Goal: Transaction & Acquisition: Purchase product/service

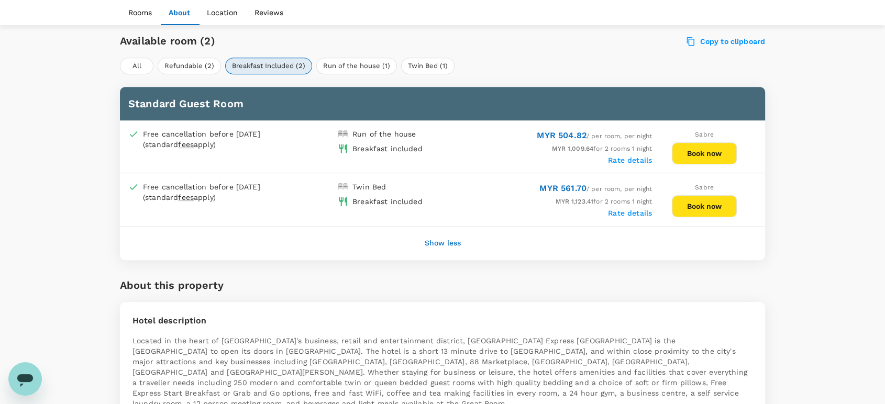
scroll to position [523, 0]
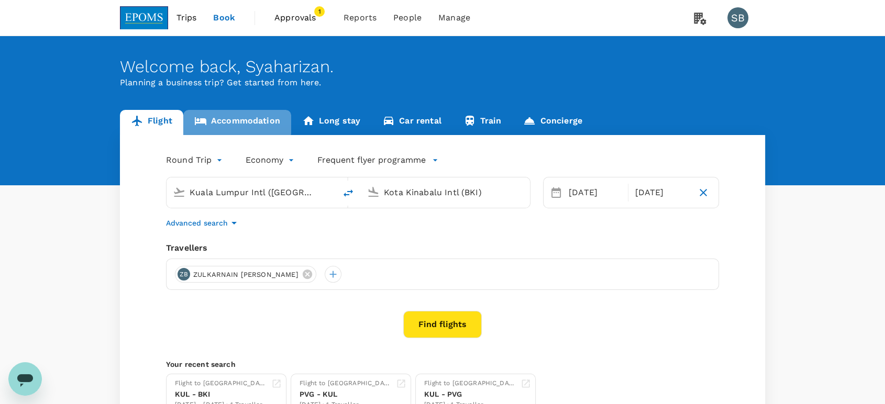
click at [235, 118] on link "Accommodation" at bounding box center [237, 122] width 108 height 25
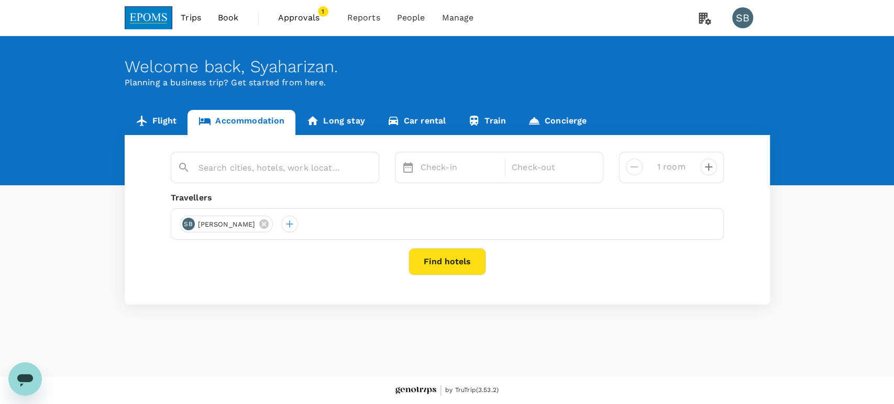
type input "2 rooms"
type input "Holiday Inn Express Kota Kinabalu City Centre"
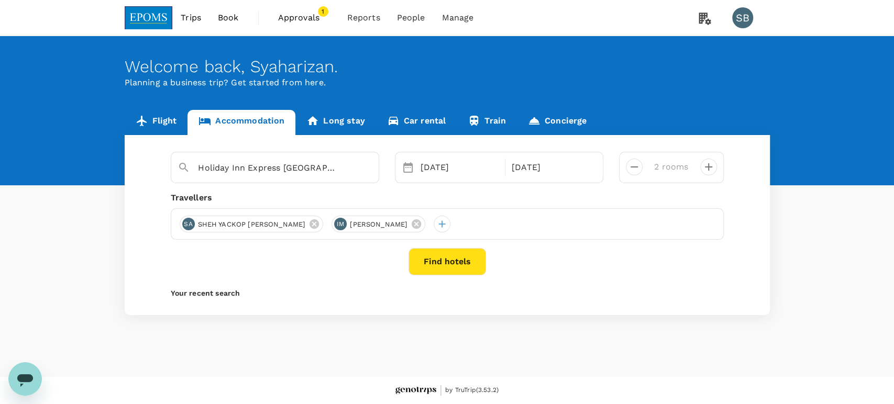
click at [440, 262] on button "Find hotels" at bounding box center [446, 261] width 77 height 27
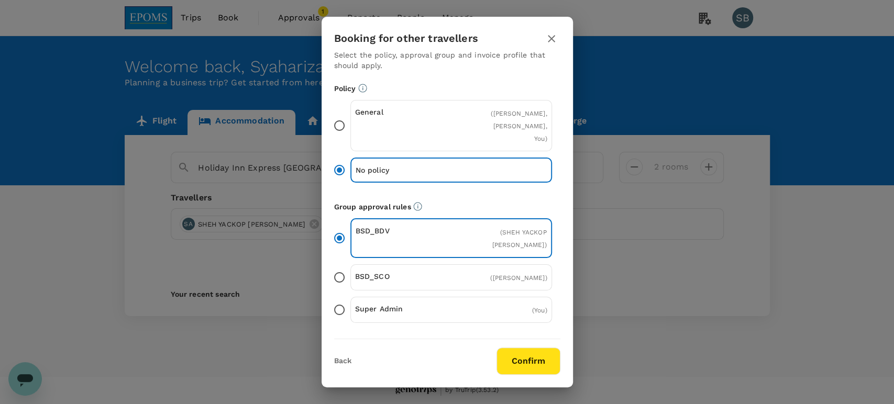
click at [521, 362] on button "Confirm" at bounding box center [528, 361] width 64 height 27
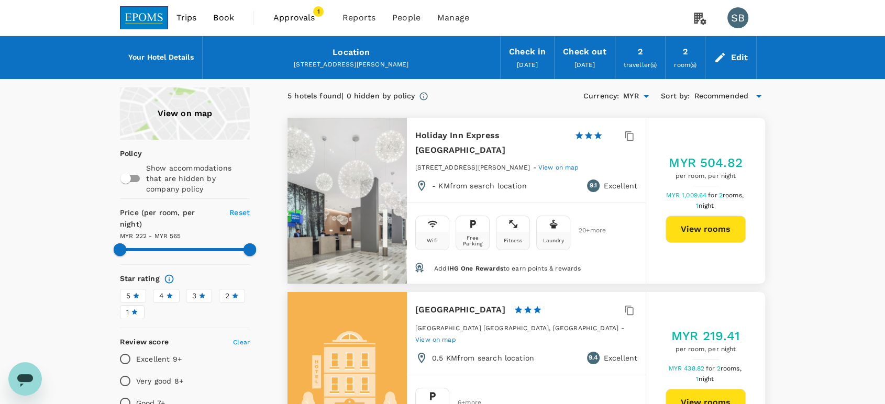
click at [722, 230] on button "View rooms" at bounding box center [705, 229] width 80 height 27
type input "564.23"
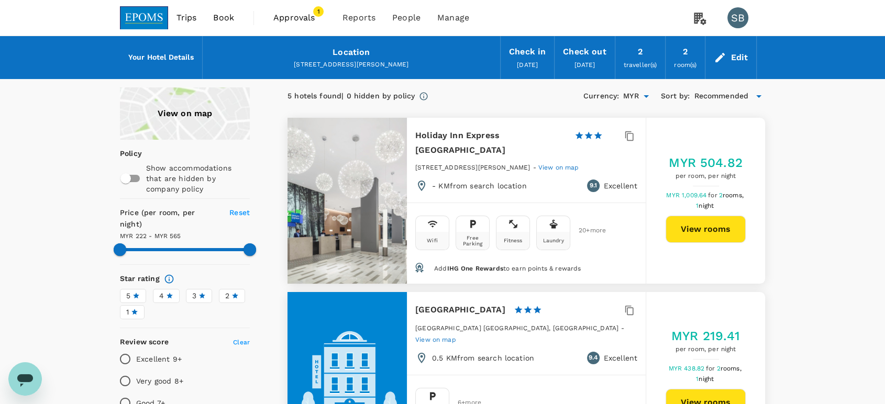
click at [153, 21] on img at bounding box center [144, 17] width 48 height 23
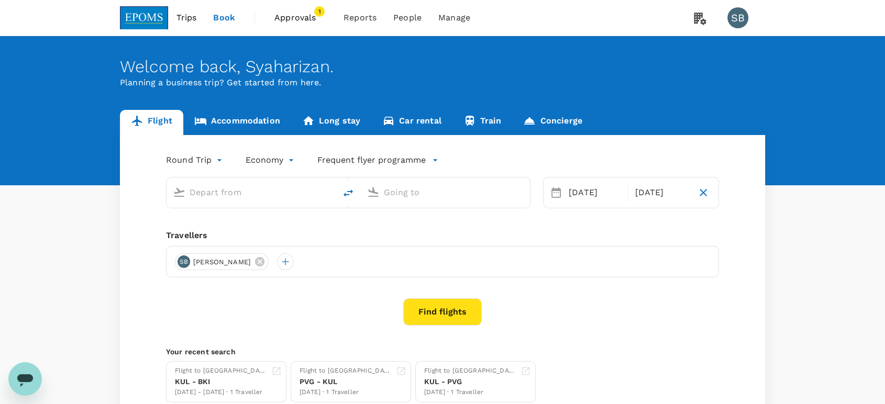
type input "Kuala Lumpur Intl (KUL)"
type input "Kota Kinabalu Intl (BKI)"
type input "Kuala Lumpur Intl (KUL)"
type input "Kota Kinabalu Intl (BKI)"
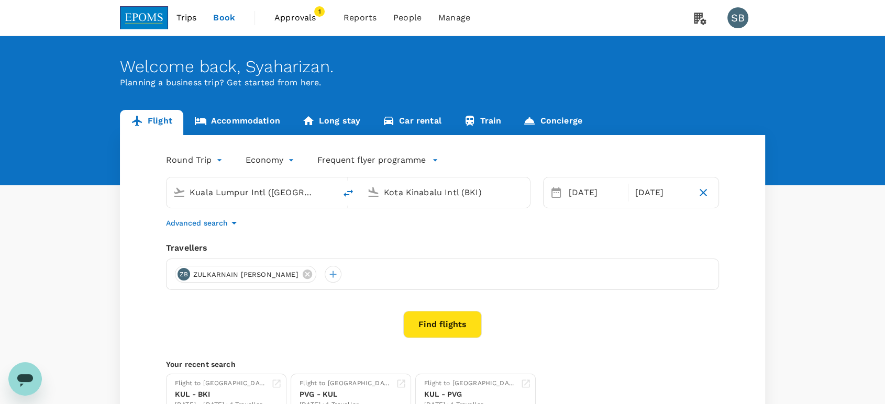
click at [237, 120] on link "Accommodation" at bounding box center [237, 122] width 108 height 25
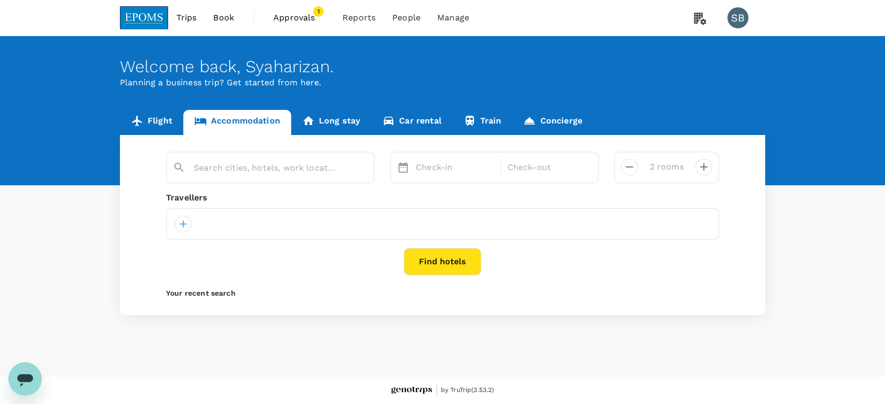
type input "Holiday Inn Express Kota Kinabalu City Centre"
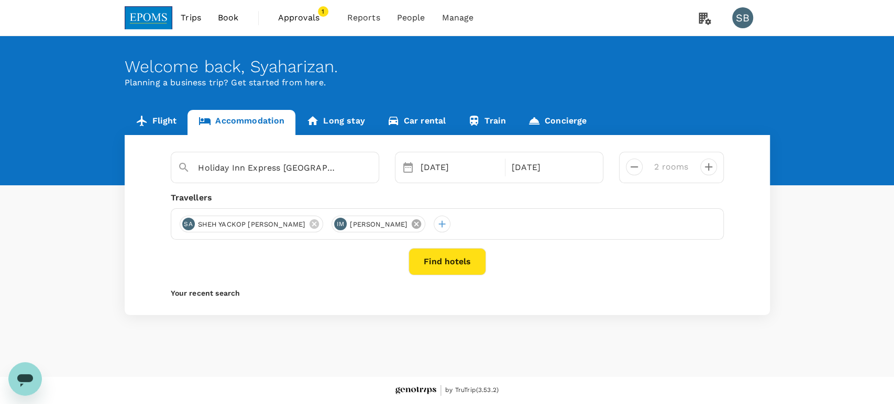
click at [421, 225] on icon at bounding box center [415, 223] width 9 height 9
click at [309, 222] on icon at bounding box center [313, 223] width 9 height 9
click at [184, 222] on div at bounding box center [188, 224] width 17 height 17
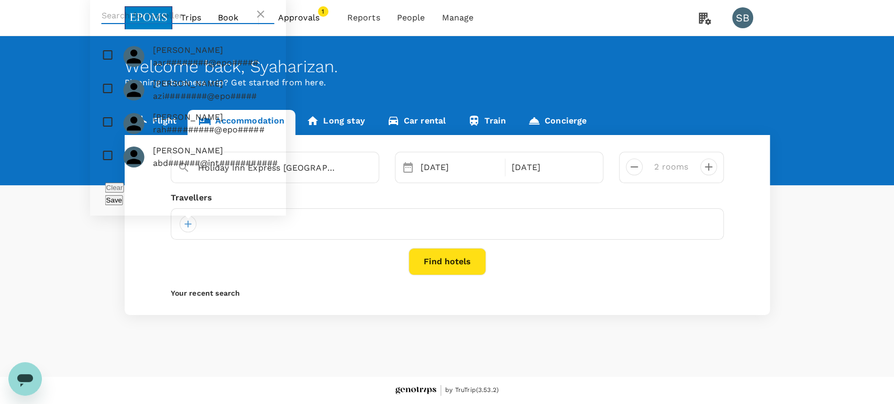
drag, startPoint x: 143, startPoint y: 28, endPoint x: 151, endPoint y: 34, distance: 9.7
click at [143, 24] on input "text" at bounding box center [178, 15] width 153 height 17
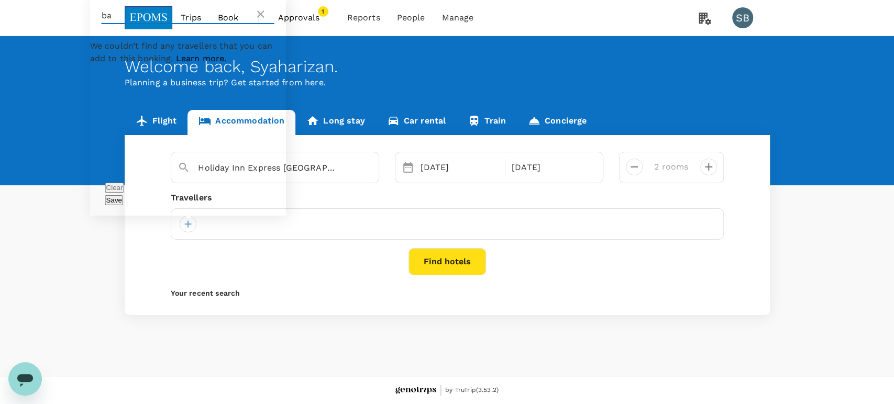
type input "b"
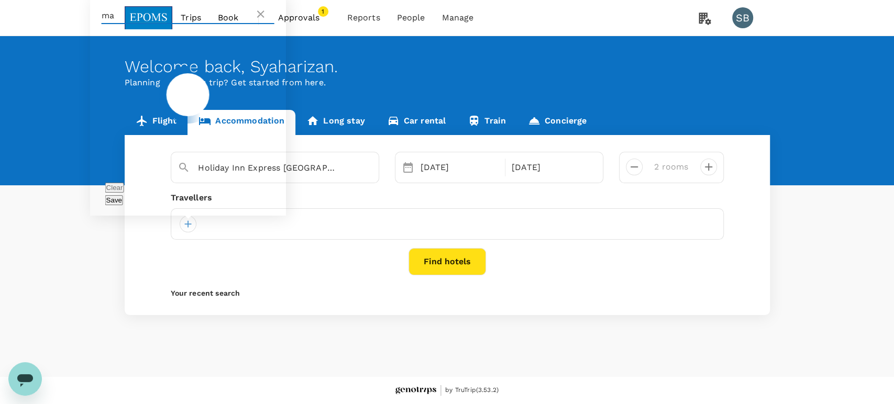
type input "m"
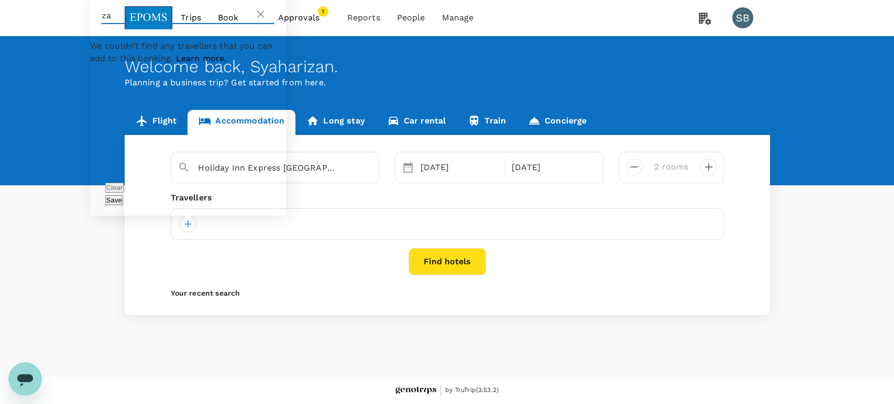
type input "z"
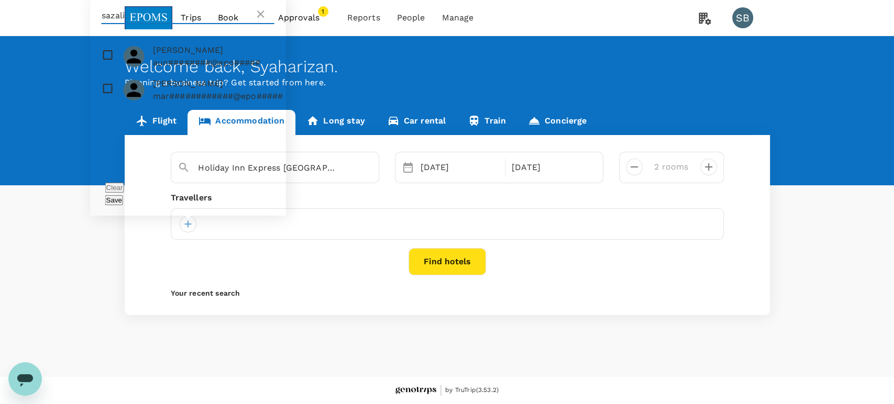
type input "sazali"
drag, startPoint x: 107, startPoint y: 124, endPoint x: 117, endPoint y: 127, distance: 11.1
click at [108, 107] on input "checkbox" at bounding box center [188, 90] width 196 height 34
checkbox input "true"
click at [123, 200] on button "Save" at bounding box center [114, 200] width 18 height 10
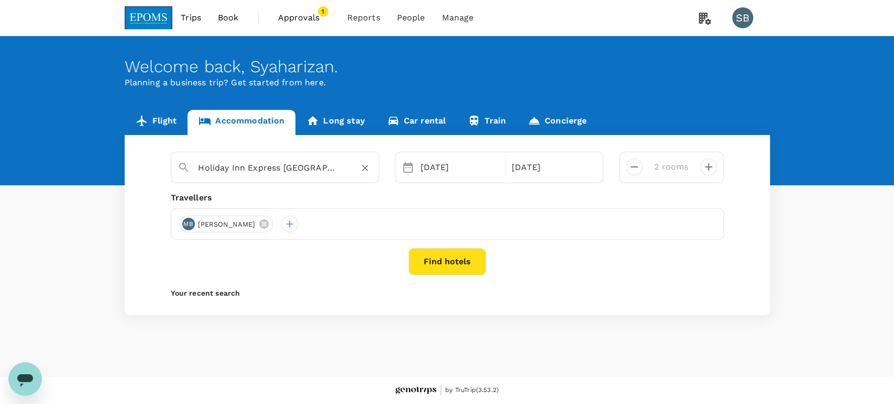
click at [287, 171] on input "Holiday Inn Express Kota Kinabalu City Centre" at bounding box center [270, 168] width 144 height 16
click at [364, 164] on icon "Clear" at bounding box center [364, 168] width 10 height 10
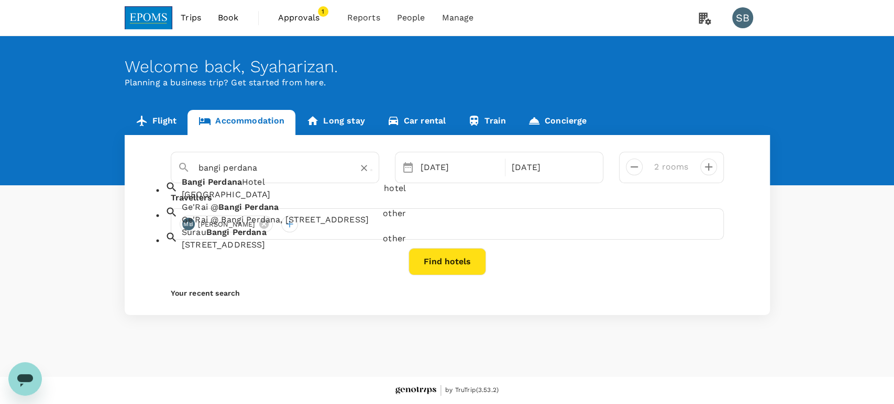
click at [321, 201] on div "[GEOGRAPHIC_DATA]" at bounding box center [281, 195] width 198 height 13
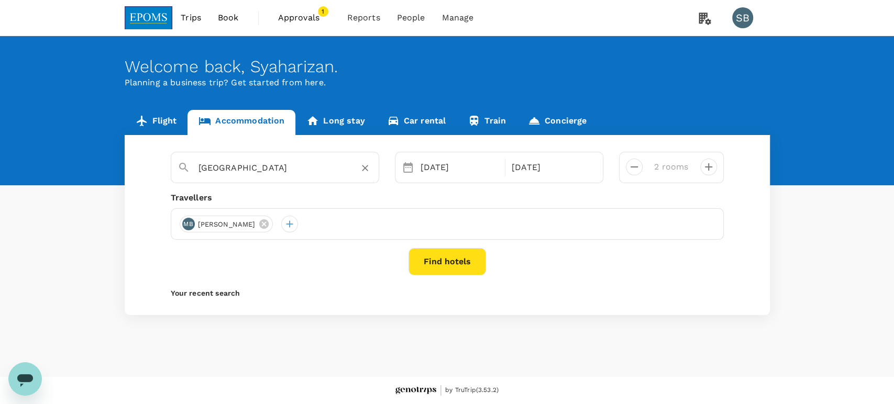
type input "[GEOGRAPHIC_DATA]"
click at [432, 259] on button "Find hotels" at bounding box center [446, 261] width 77 height 27
click at [639, 166] on button "decrease" at bounding box center [634, 167] width 17 height 17
type input "1 room"
click at [473, 256] on button "Find hotels" at bounding box center [446, 261] width 77 height 27
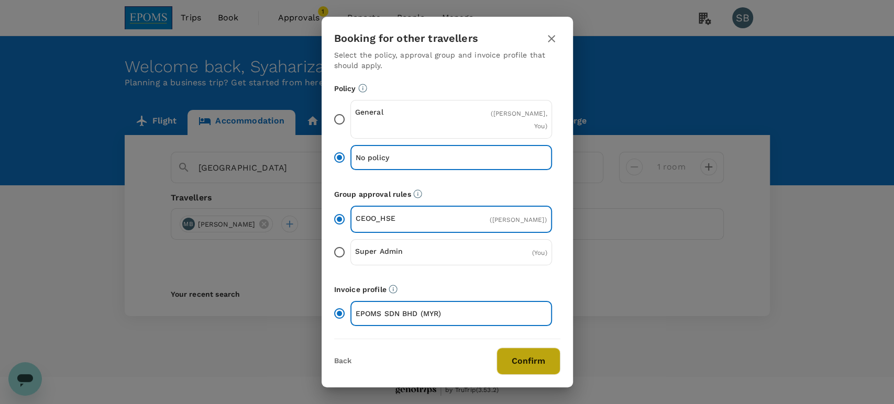
click at [526, 355] on button "Confirm" at bounding box center [528, 361] width 64 height 27
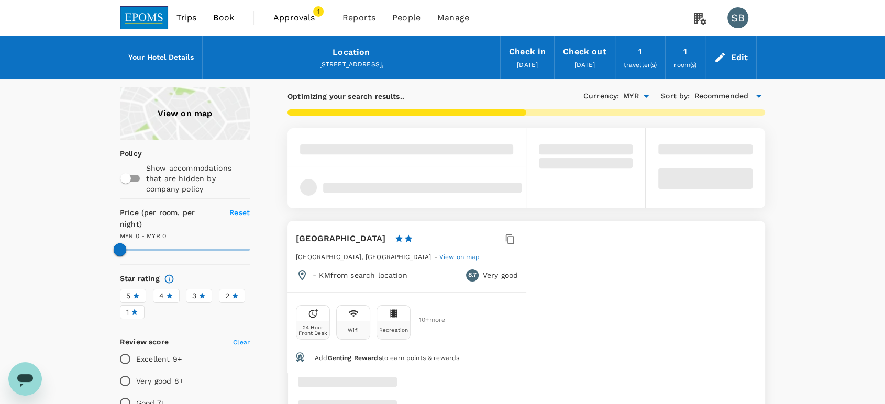
type input "154.19"
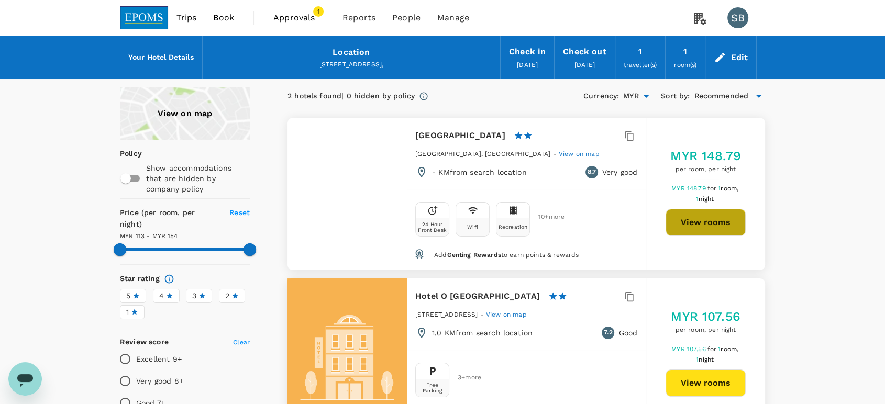
click at [689, 217] on button "View rooms" at bounding box center [705, 222] width 80 height 27
click at [741, 50] on div "Edit" at bounding box center [738, 57] width 17 height 15
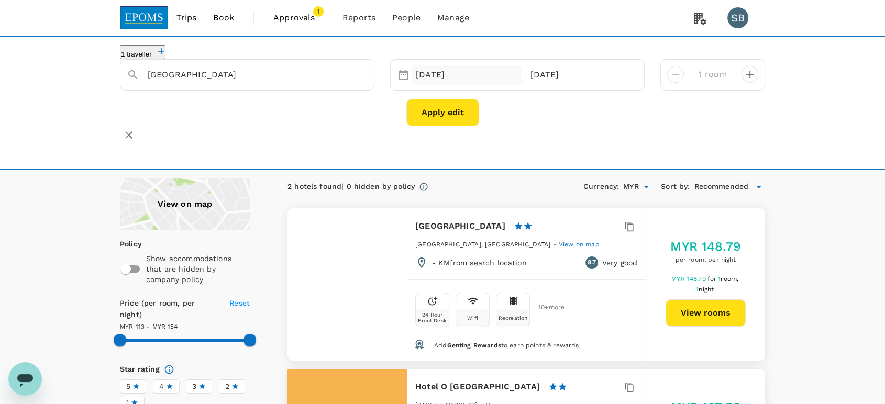
click at [421, 81] on div "15 Oct" at bounding box center [466, 75] width 110 height 20
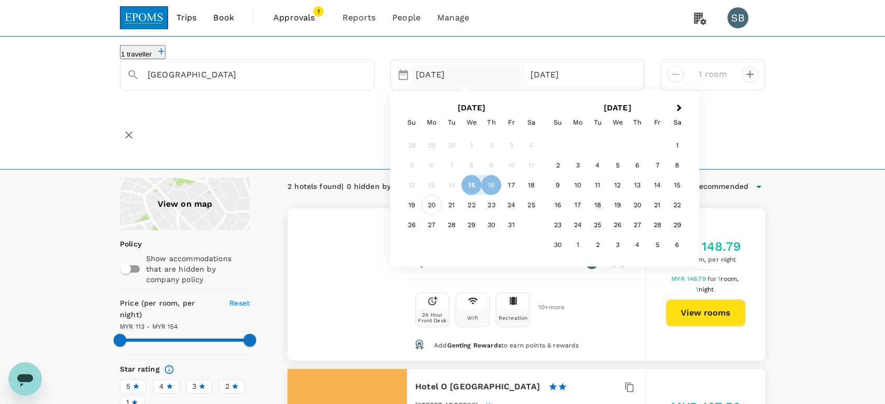
click at [435, 212] on div "20" at bounding box center [431, 205] width 20 height 20
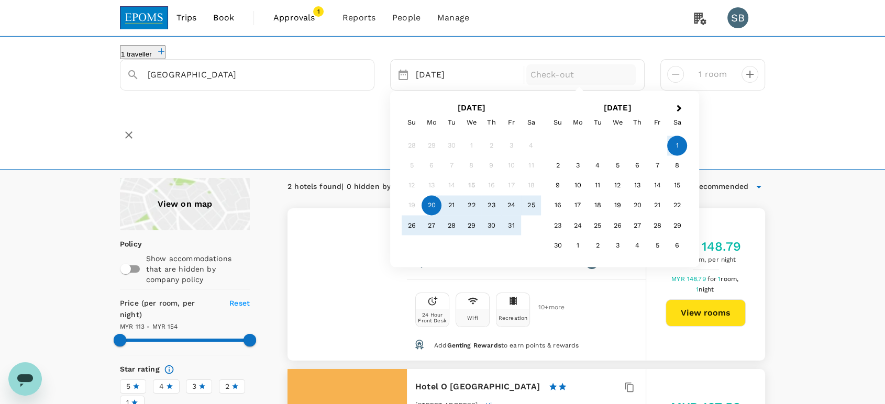
click at [678, 148] on div "1" at bounding box center [677, 146] width 20 height 20
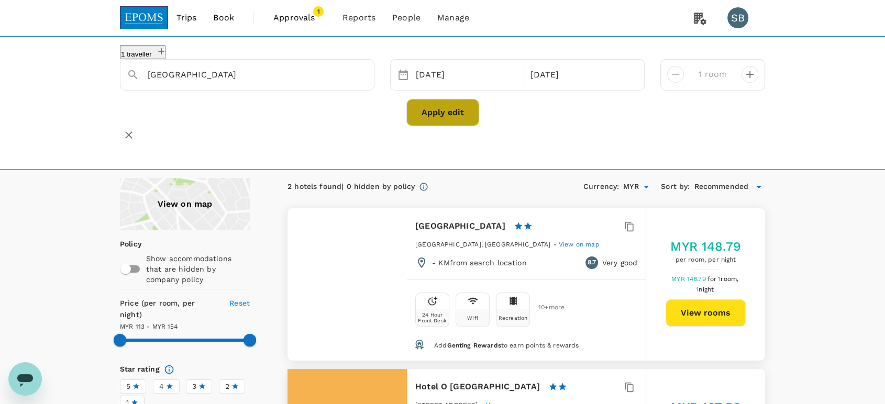
click at [421, 120] on button "Apply edit" at bounding box center [442, 112] width 73 height 27
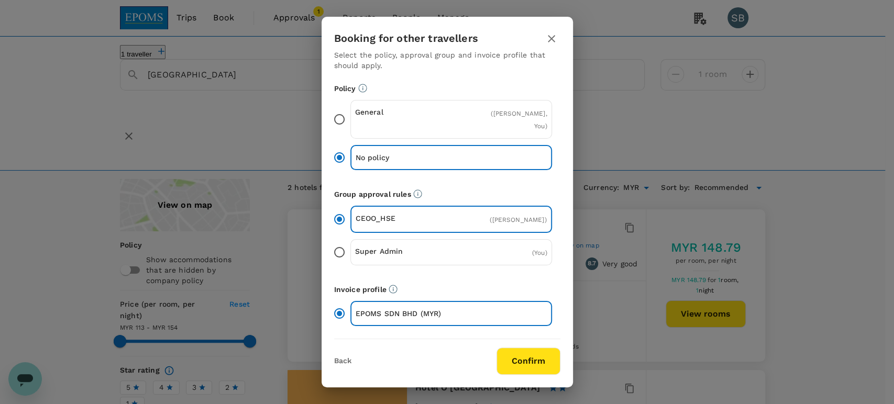
click at [544, 362] on button "Confirm" at bounding box center [528, 361] width 64 height 27
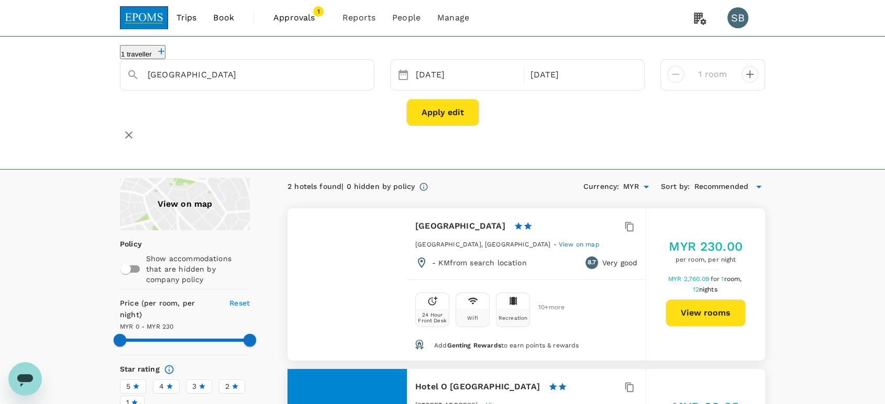
click at [709, 317] on button "View rooms" at bounding box center [705, 312] width 80 height 27
type input "230"
click at [366, 273] on div at bounding box center [346, 284] width 119 height 152
click at [361, 275] on div at bounding box center [346, 284] width 119 height 152
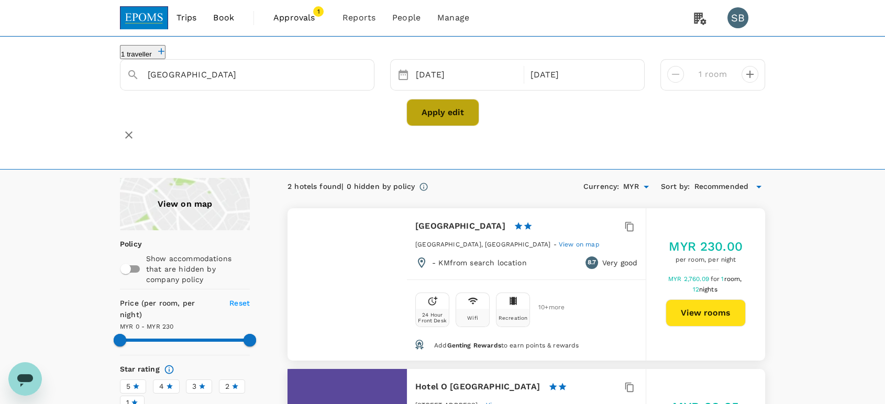
click at [425, 113] on button "Apply edit" at bounding box center [442, 112] width 73 height 27
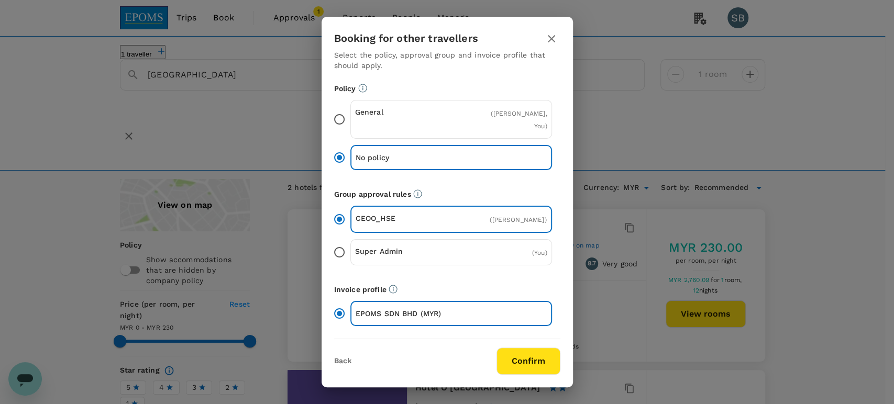
click at [532, 354] on button "Confirm" at bounding box center [528, 361] width 64 height 27
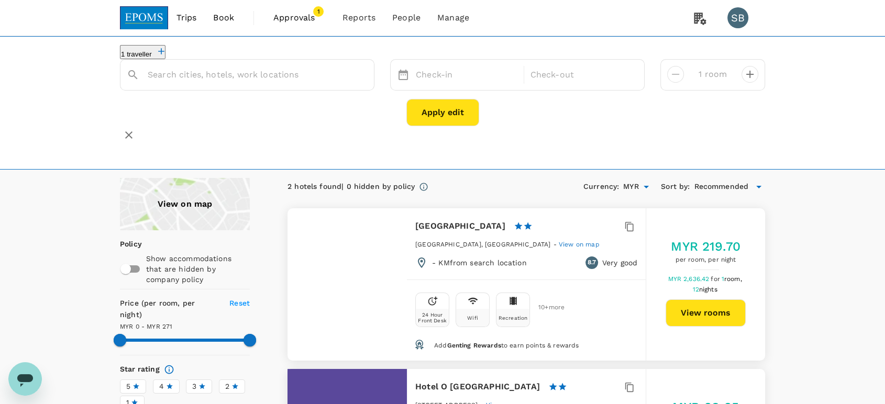
type input "[GEOGRAPHIC_DATA]"
click at [707, 317] on button "View rooms" at bounding box center [705, 312] width 80 height 27
click at [361, 80] on icon "Clear" at bounding box center [360, 75] width 10 height 10
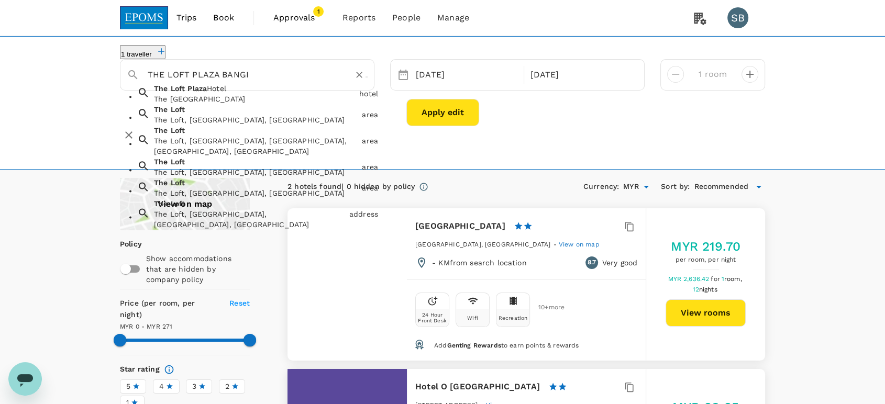
click at [309, 104] on div "The Loft Plaza Hotel The Loft Plaza Hotel" at bounding box center [252, 91] width 205 height 25
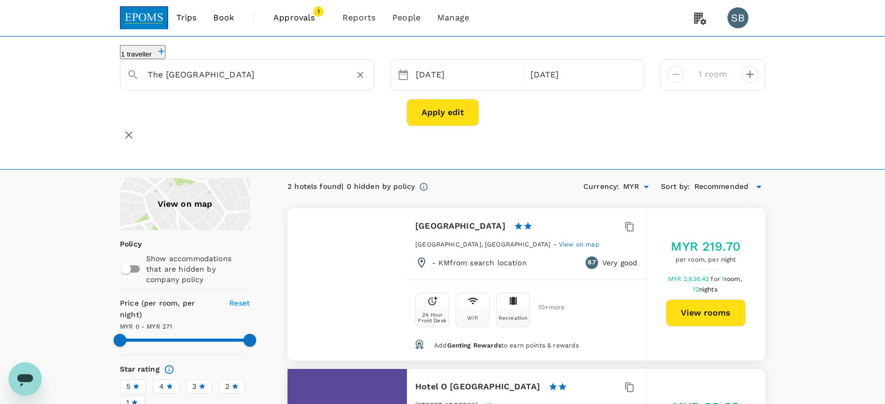
type input "The Loft Plaza Hotel"
click at [453, 121] on button "Apply edit" at bounding box center [442, 112] width 73 height 27
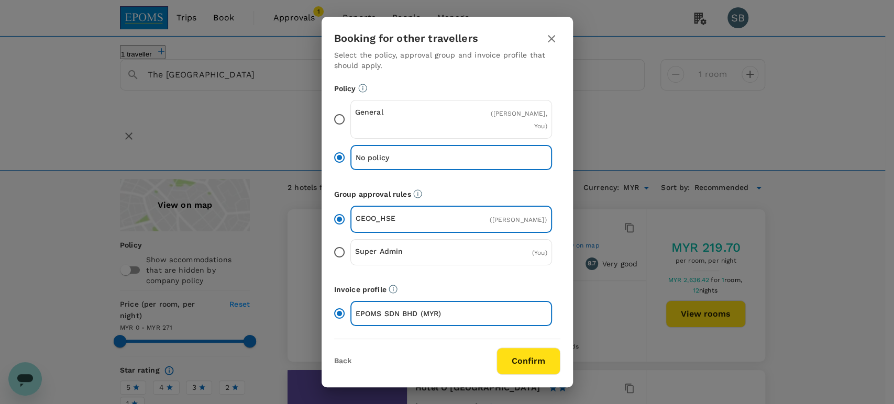
click at [541, 359] on button "Confirm" at bounding box center [528, 361] width 64 height 27
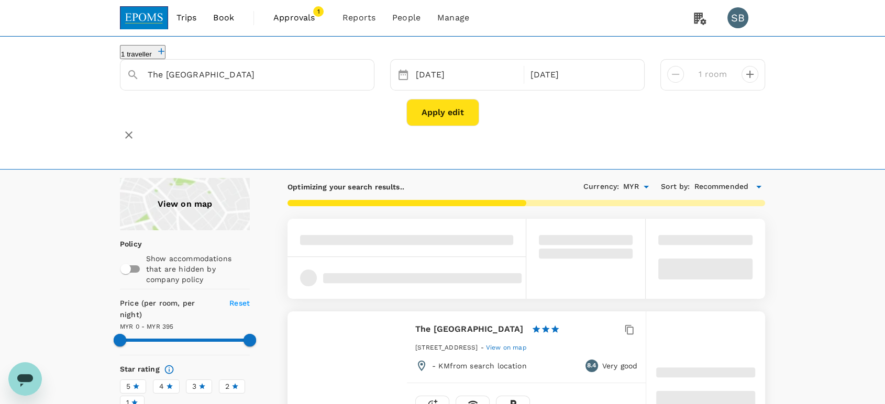
type input "395"
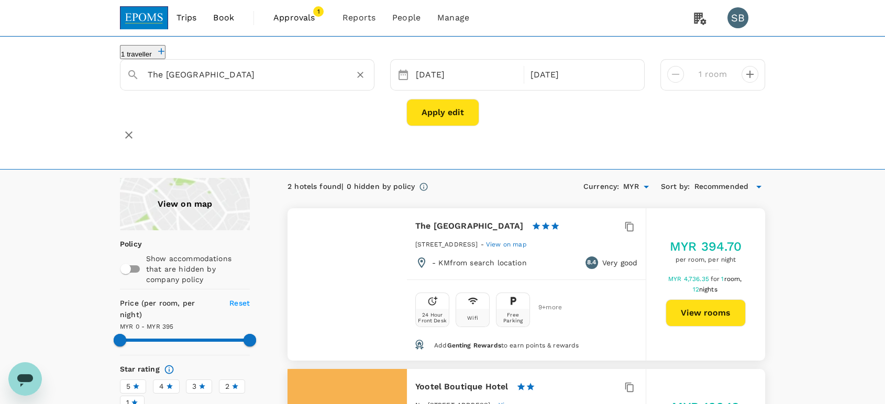
drag, startPoint x: 362, startPoint y: 86, endPoint x: 350, endPoint y: 85, distance: 12.6
click at [362, 80] on icon "Clear" at bounding box center [360, 75] width 10 height 10
paste input "M Design Hotel Bangi"
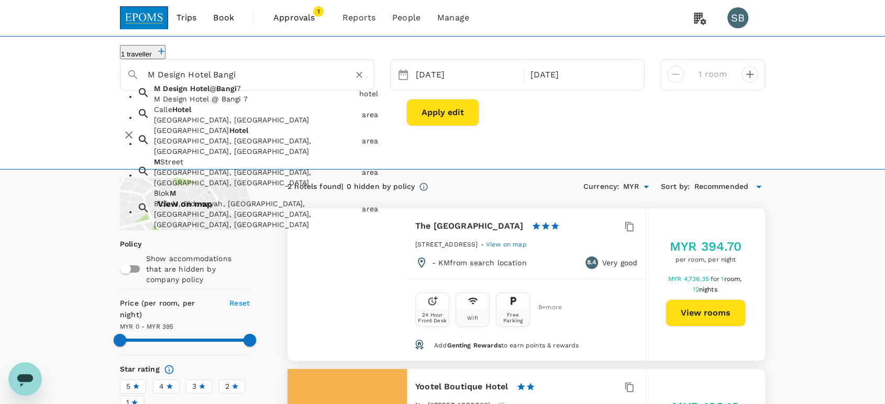
click at [221, 96] on div "M Design Hotel @ Bangi 7 M Design Hotel @ Bangi 7" at bounding box center [252, 91] width 205 height 25
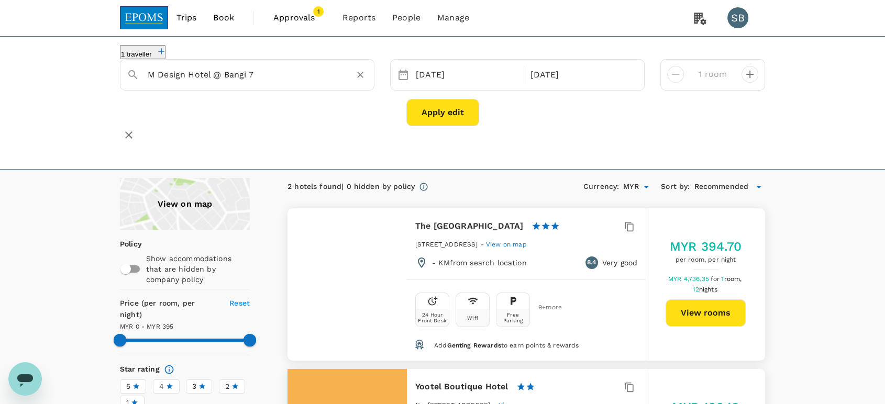
type input "M Design Hotel @ Bangi 7"
click at [461, 120] on button "Apply edit" at bounding box center [442, 112] width 73 height 27
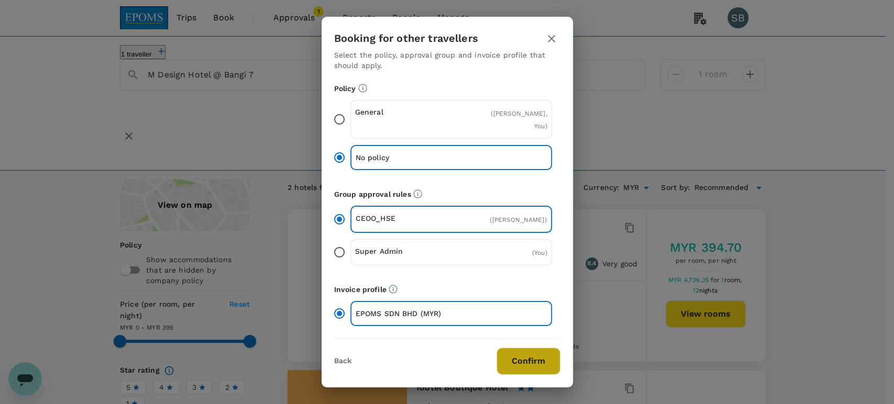
click at [537, 368] on button "Confirm" at bounding box center [528, 361] width 64 height 27
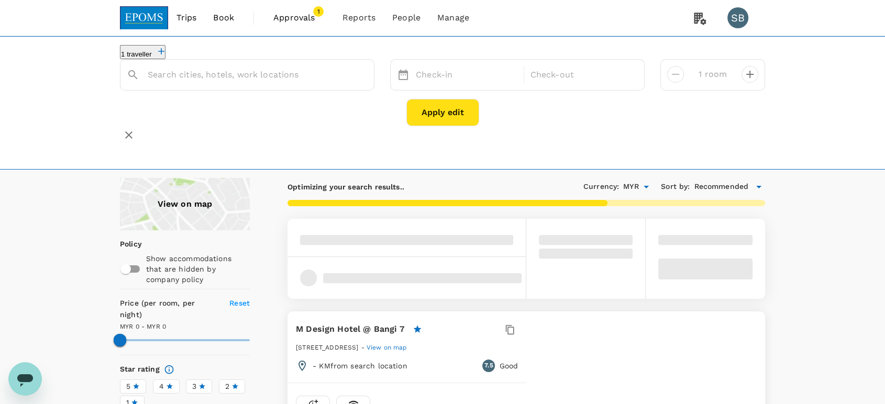
type input "M Design Hotel @ Bangi 7"
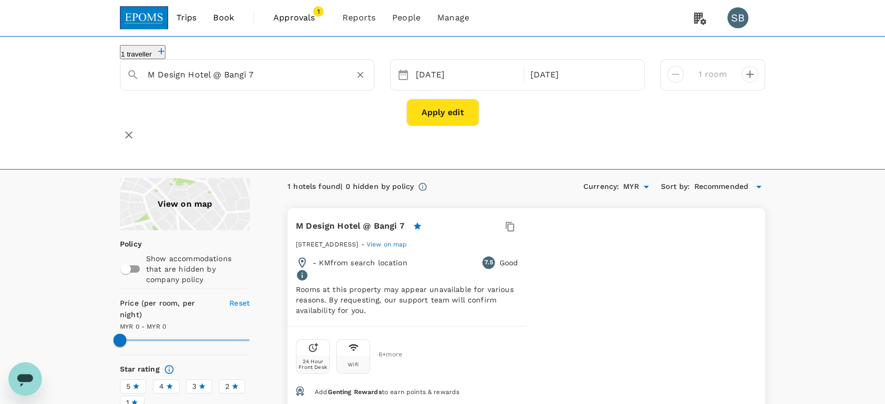
click at [356, 80] on icon "Clear" at bounding box center [360, 75] width 10 height 10
paste input "Bangi Resort Hotel"
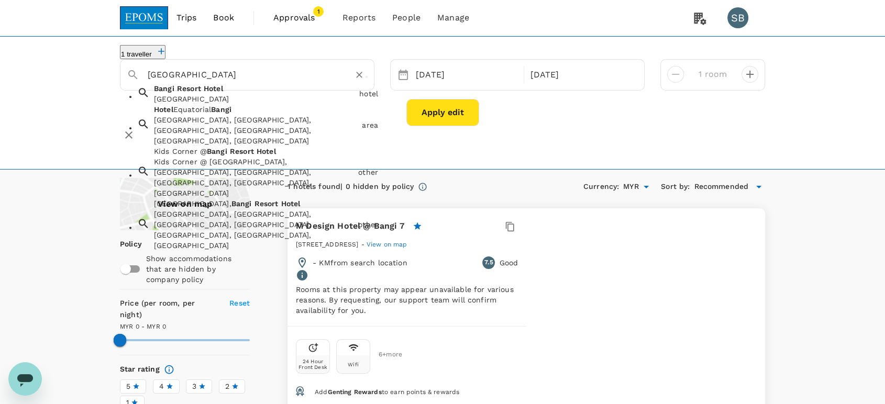
click at [277, 104] on div "Bangi Resort Hotel Bangi Resort Hotel" at bounding box center [252, 91] width 205 height 25
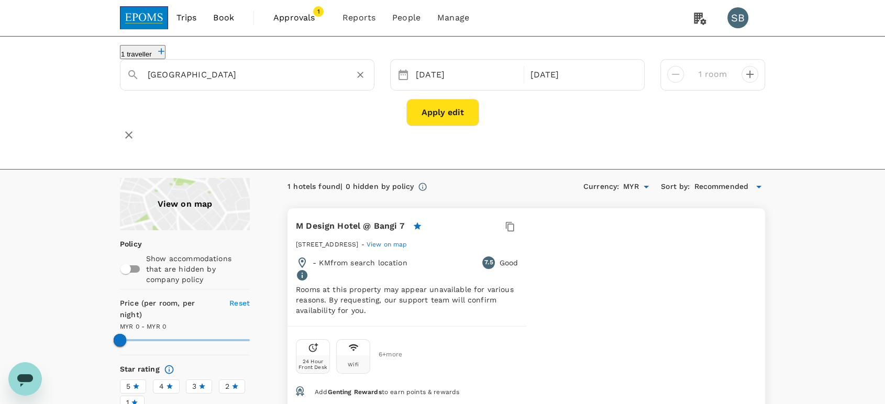
type input "Bangi Resort Hotel"
click at [440, 124] on button "Apply edit" at bounding box center [442, 112] width 73 height 27
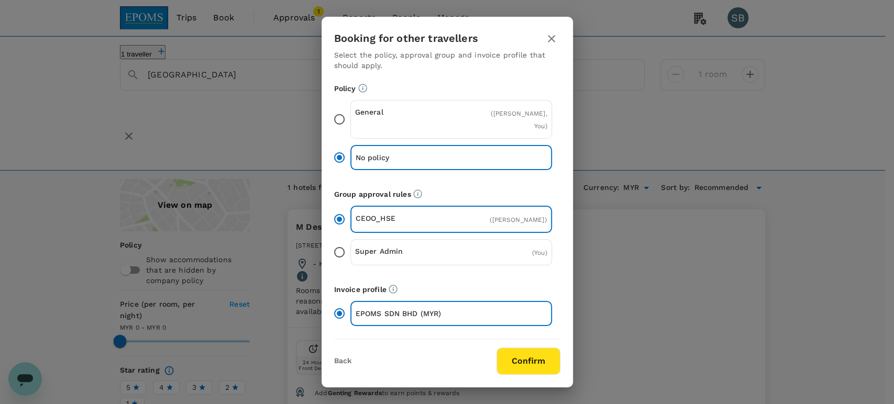
click at [519, 367] on button "Confirm" at bounding box center [528, 361] width 64 height 27
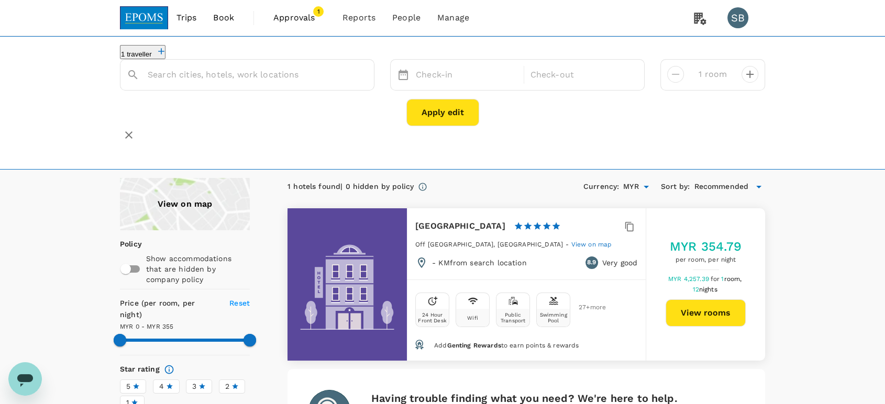
type input "Bangi Resort Hotel"
click at [360, 80] on icon "Clear" at bounding box center [360, 75] width 10 height 10
paste input "[GEOGRAPHIC_DATA]"
click at [338, 104] on div "[GEOGRAPHIC_DATA]" at bounding box center [254, 99] width 201 height 10
type input "[GEOGRAPHIC_DATA]"
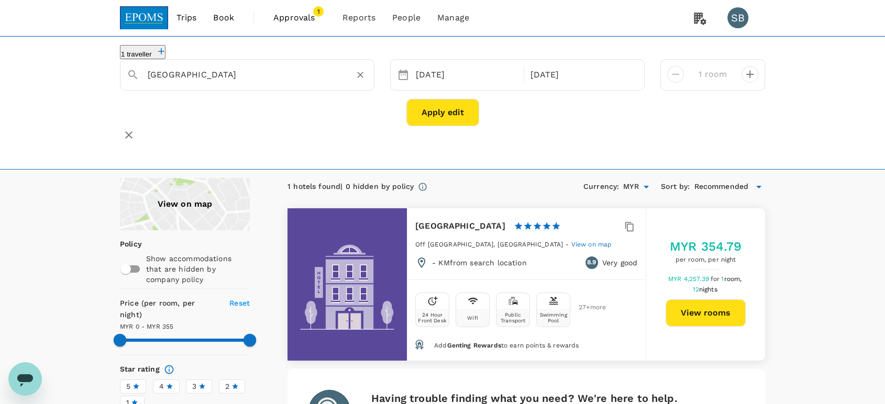
click at [422, 120] on button "Apply edit" at bounding box center [442, 112] width 73 height 27
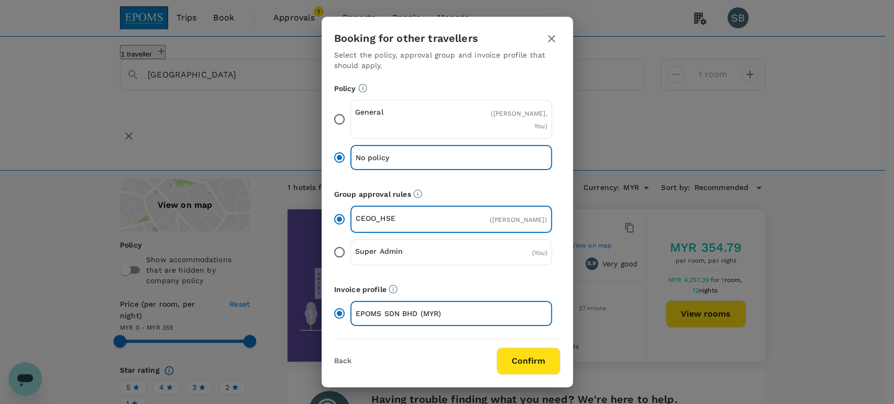
click at [538, 360] on button "Confirm" at bounding box center [528, 361] width 64 height 27
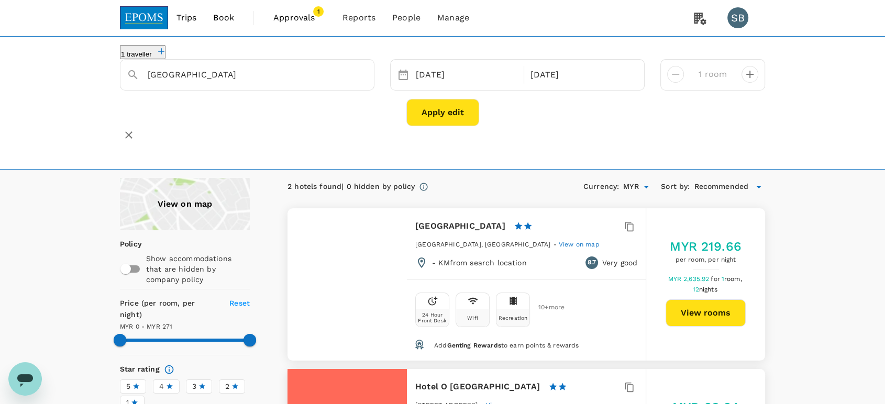
click at [714, 313] on button "View rooms" at bounding box center [705, 312] width 80 height 27
type input "270"
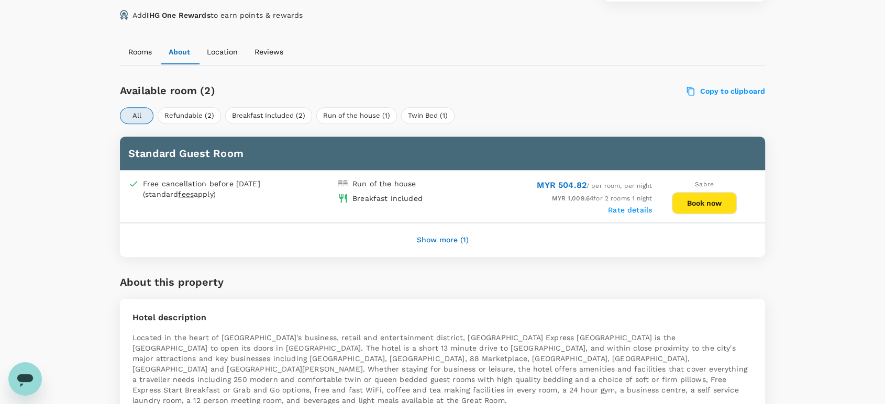
scroll to position [465, 0]
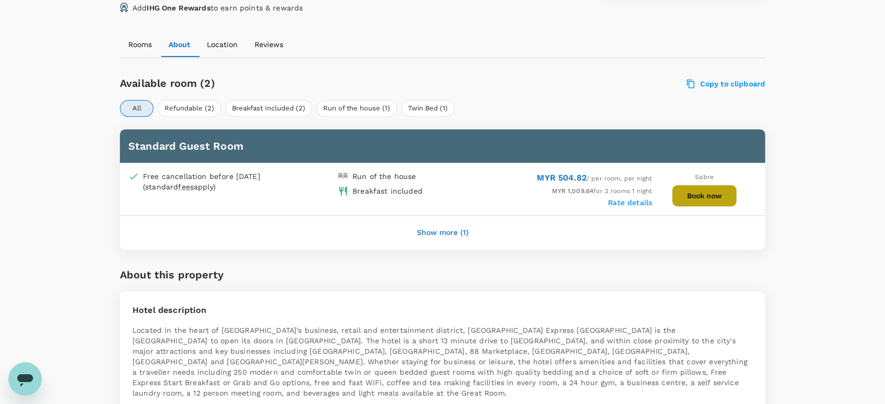
click at [701, 196] on button "Book now" at bounding box center [704, 196] width 65 height 22
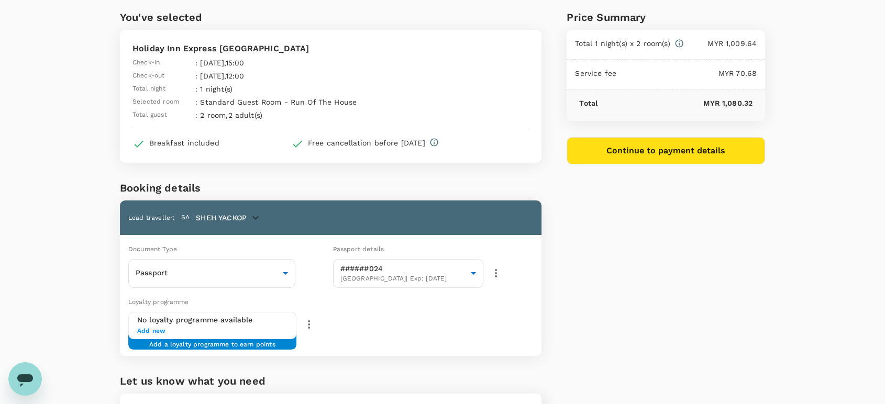
scroll to position [58, 0]
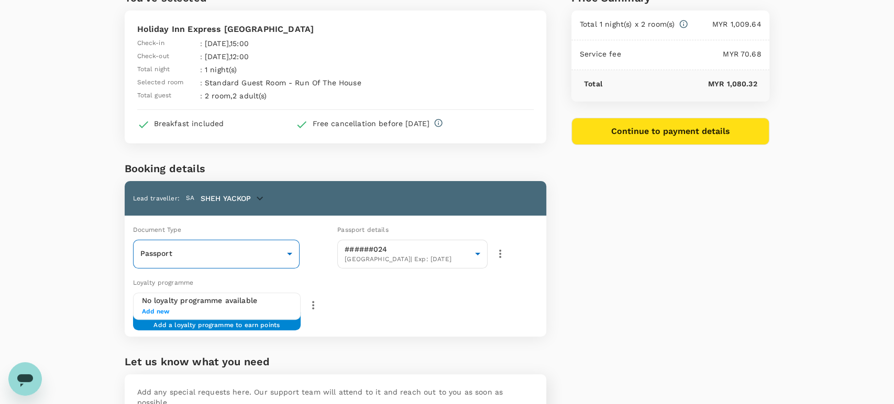
click at [280, 255] on body "Back to hotel details Review selection You've selected Holiday Inn Express Kota…" at bounding box center [447, 226] width 894 height 569
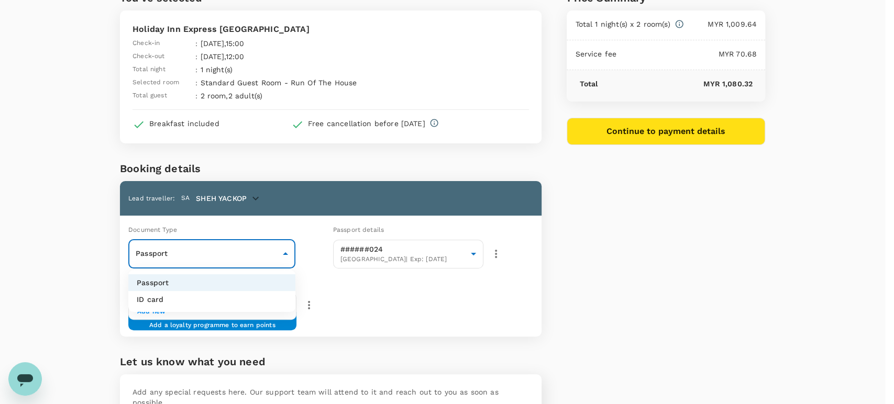
click at [254, 302] on li "ID card" at bounding box center [211, 299] width 167 height 17
type input "Id card"
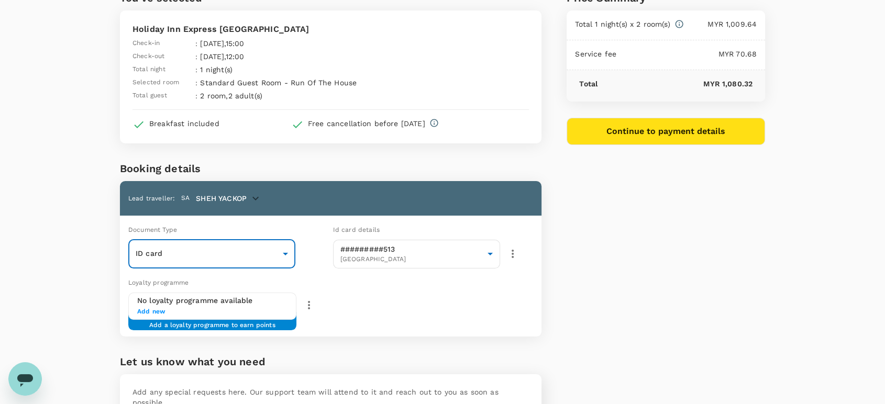
click at [439, 123] on icon "Full refund before 2025-10-15 14:00 (note : 421.74 PENALTY AMT) additional deta…" at bounding box center [433, 122] width 9 height 9
click at [470, 99] on div "Holiday Inn Express Kota Kinabalu City Centre Check-in : 15 Oct 2025 , 15:00 Ch…" at bounding box center [330, 62] width 396 height 78
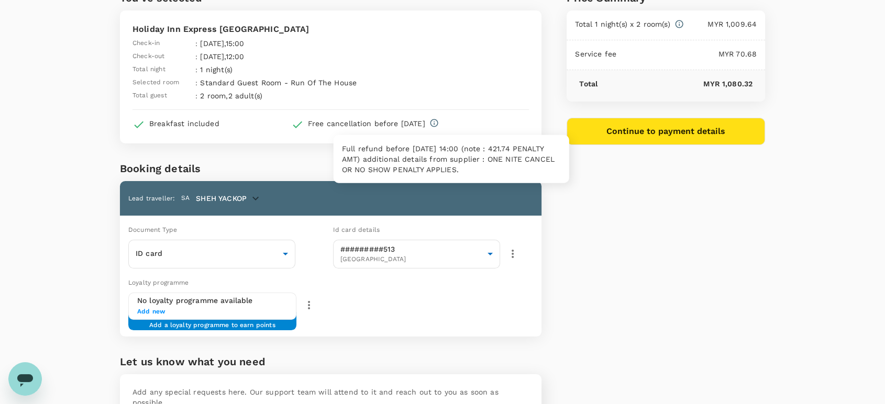
click at [438, 126] on icon "Full refund before 2025-10-15 14:00 (note : 421.74 PENALTY AMT) additional deta…" at bounding box center [434, 123] width 8 height 8
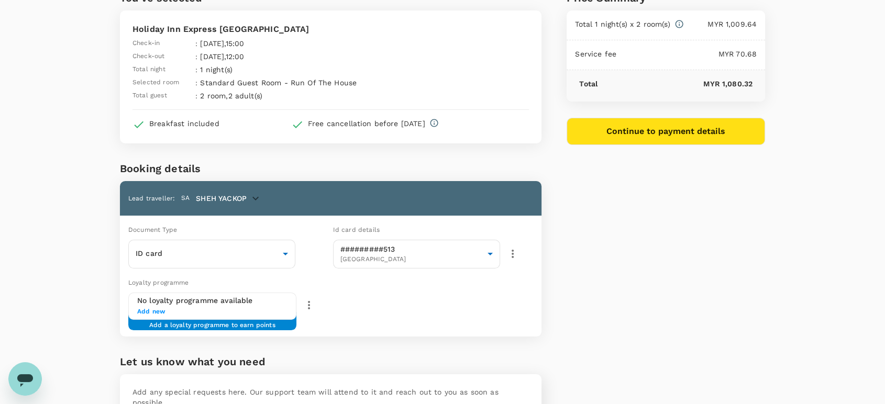
click at [460, 95] on div "Holiday Inn Express Kota Kinabalu City Centre Check-in : 15 Oct 2025 , 15:00 Ch…" at bounding box center [330, 62] width 396 height 78
click at [256, 198] on icon "button" at bounding box center [255, 199] width 6 height 4
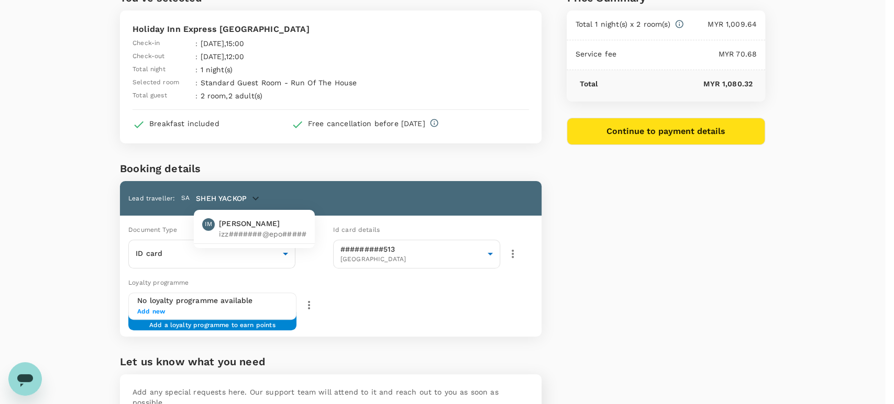
click at [256, 198] on div at bounding box center [447, 202] width 894 height 404
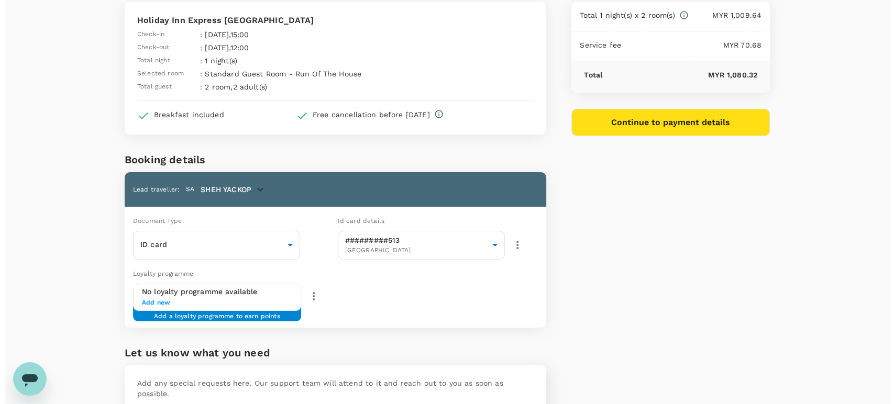
scroll to position [0, 0]
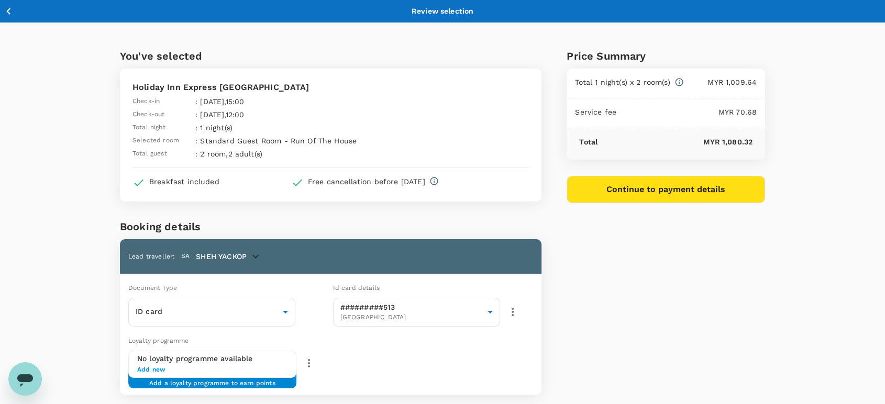
click at [643, 192] on button "Continue to payment details" at bounding box center [665, 189] width 198 height 27
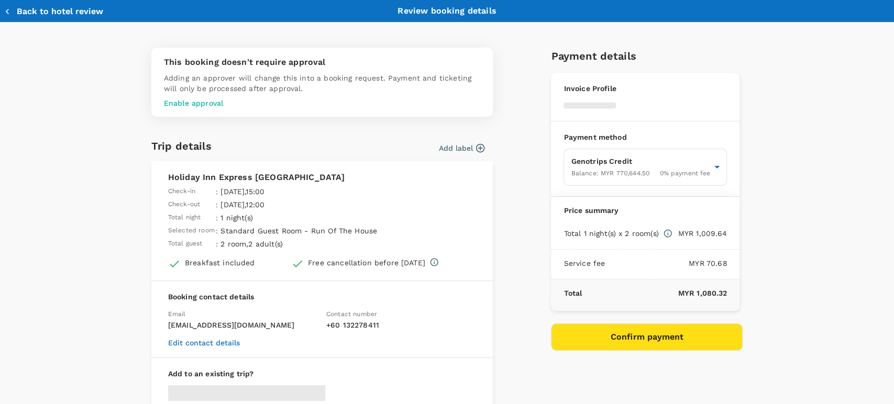
type input "9ea61a02-274a-4f65-9d5b-ca51ac7b2cfc"
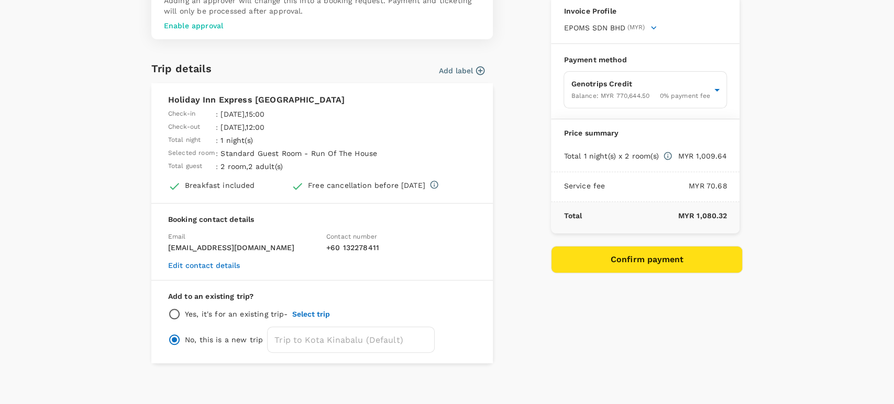
scroll to position [83, 0]
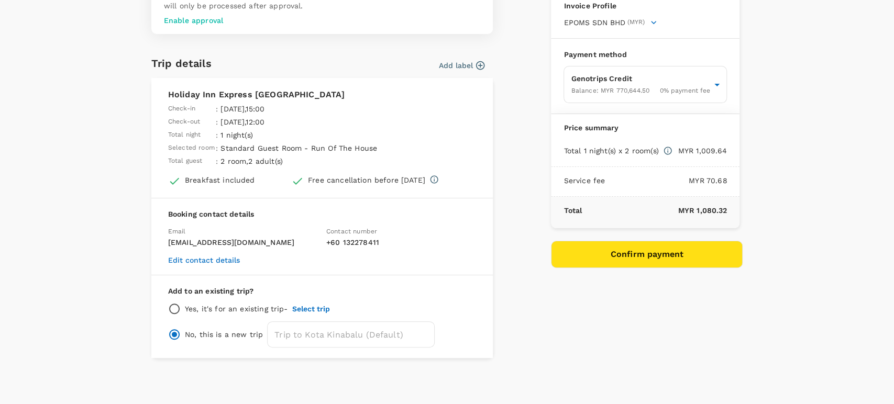
click at [598, 250] on button "Confirm payment" at bounding box center [647, 254] width 192 height 27
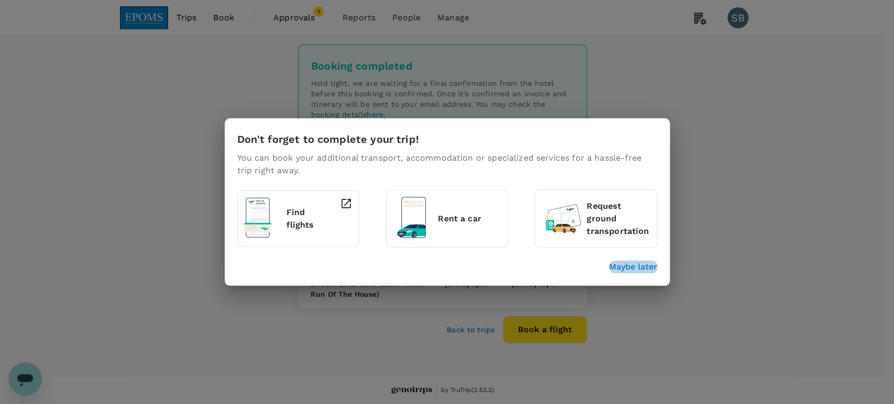
click at [626, 269] on p "Maybe later" at bounding box center [633, 267] width 48 height 13
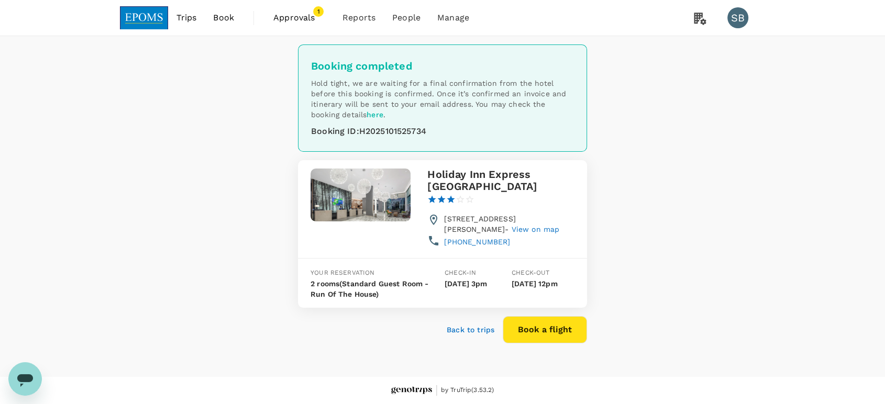
click at [155, 12] on img at bounding box center [144, 17] width 48 height 23
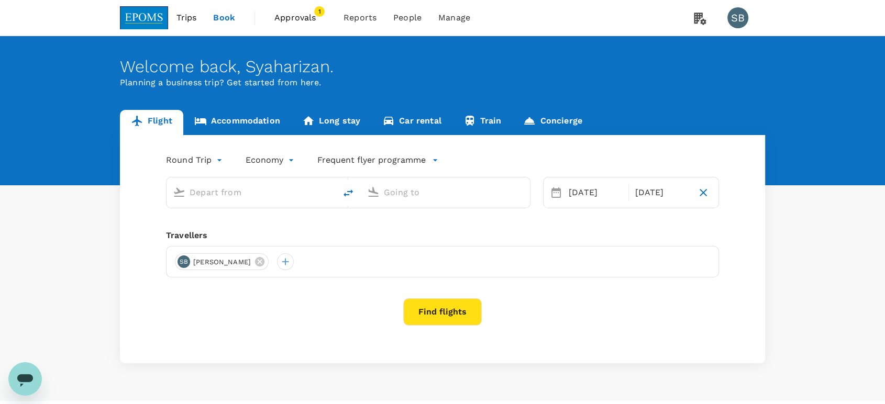
type input "Kuala Lumpur Intl (KUL)"
type input "Kota Kinabalu Intl (BKI)"
click at [299, 13] on span "Approvals" at bounding box center [300, 18] width 52 height 13
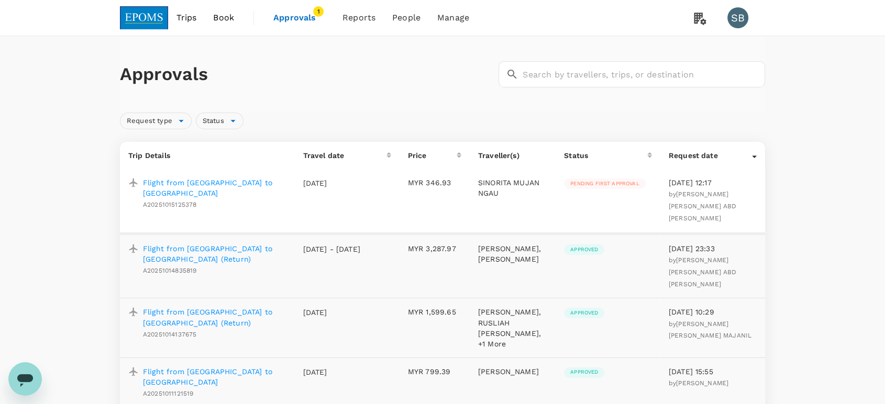
click at [154, 16] on img at bounding box center [144, 17] width 48 height 23
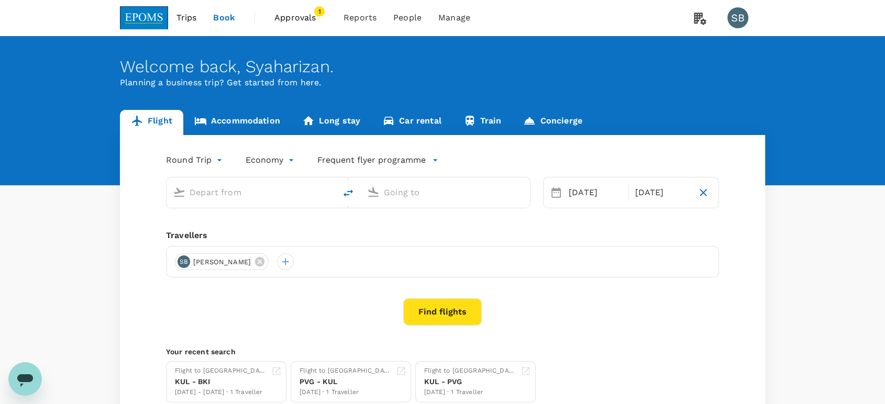
type input "Kuala Lumpur Intl (KUL)"
type input "Kota Kinabalu Intl (BKI)"
type input "Kuala Lumpur Intl (KUL)"
type input "Kota Kinabalu Intl (BKI)"
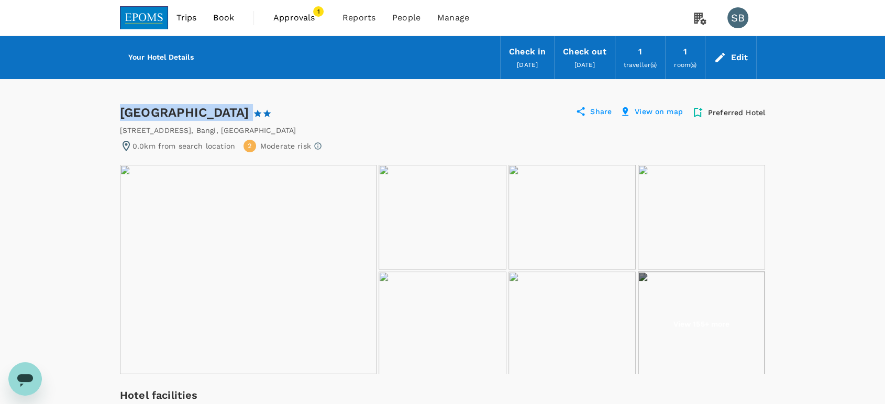
drag, startPoint x: 251, startPoint y: 108, endPoint x: 107, endPoint y: 108, distance: 144.0
click at [200, 125] on div "[STREET_ADDRESS]" at bounding box center [208, 130] width 176 height 10
drag, startPoint x: 321, startPoint y: 128, endPoint x: 121, endPoint y: 136, distance: 200.7
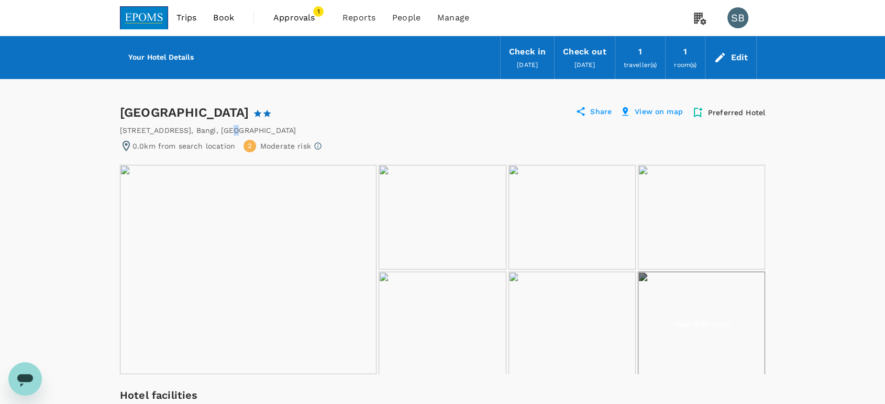
click at [296, 128] on div "[STREET_ADDRESS]" at bounding box center [208, 130] width 176 height 10
click at [312, 129] on div "601, Plaza Bangi Perdana Seksyen 15 , Bangi , Malaysia" at bounding box center [442, 130] width 645 height 10
drag, startPoint x: 310, startPoint y: 129, endPoint x: 107, endPoint y: 126, distance: 203.1
copy div "601, Plaza Bangi Perdana Seksyen 15 , Bangi , Malaysia"
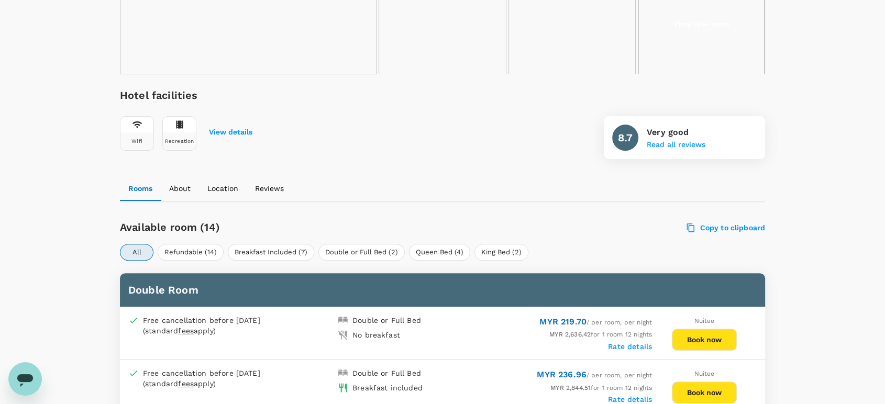
scroll to position [349, 0]
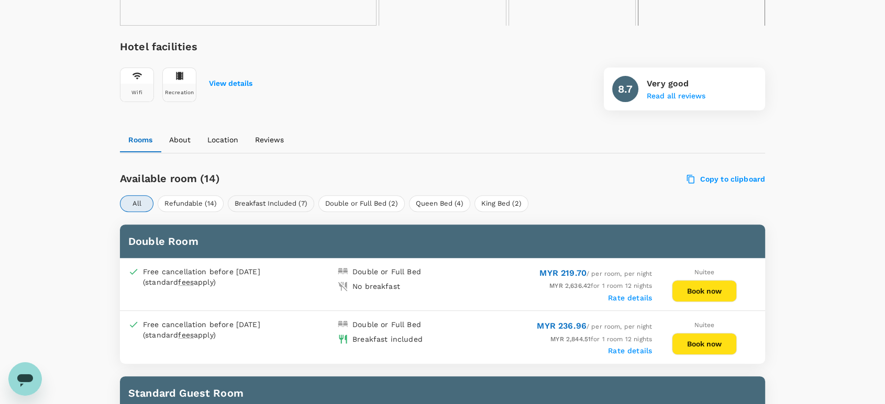
click at [263, 204] on button "Breakfast Included (7)" at bounding box center [271, 203] width 86 height 17
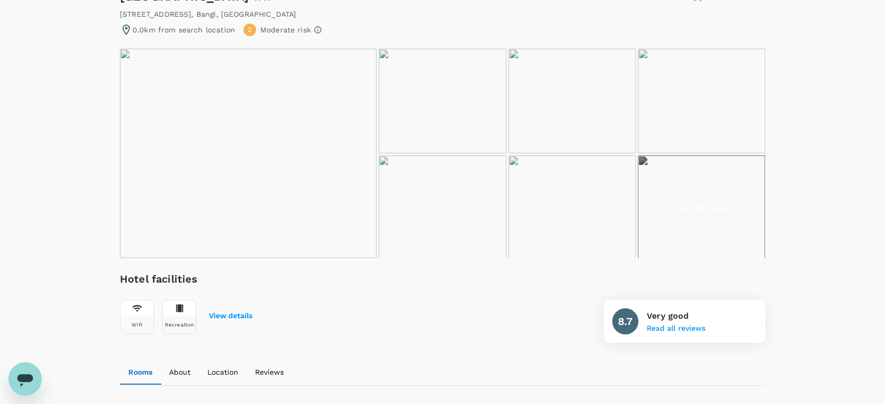
scroll to position [0, 0]
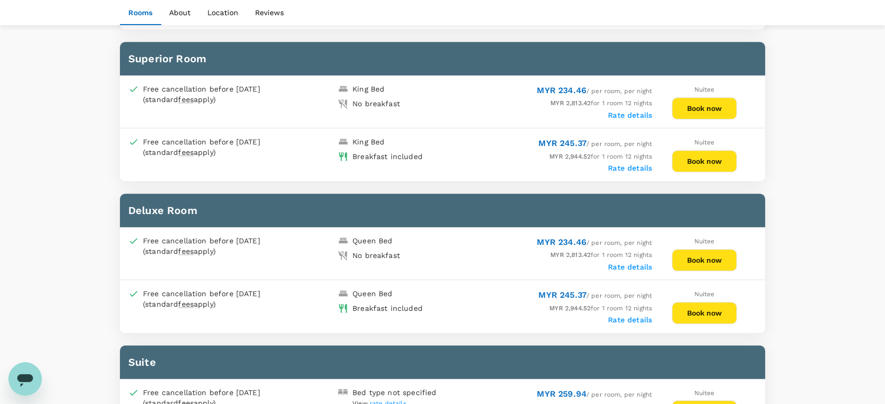
scroll to position [930, 0]
